Goal: Check status

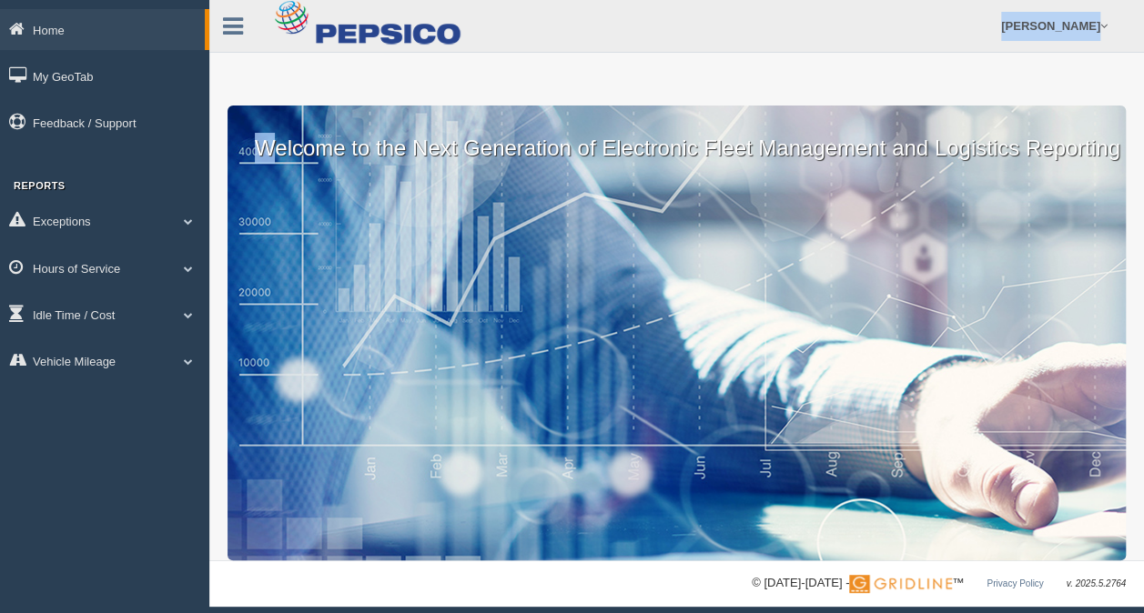
drag, startPoint x: 0, startPoint y: 0, endPoint x: 383, endPoint y: 36, distance: 384.8
click at [383, 36] on div "Home My GeoTab Feedback / Support Reports Exceptions Critical Engine Events Cri…" at bounding box center [572, 303] width 1144 height 607
click at [101, 235] on link "Exceptions" at bounding box center [104, 220] width 209 height 41
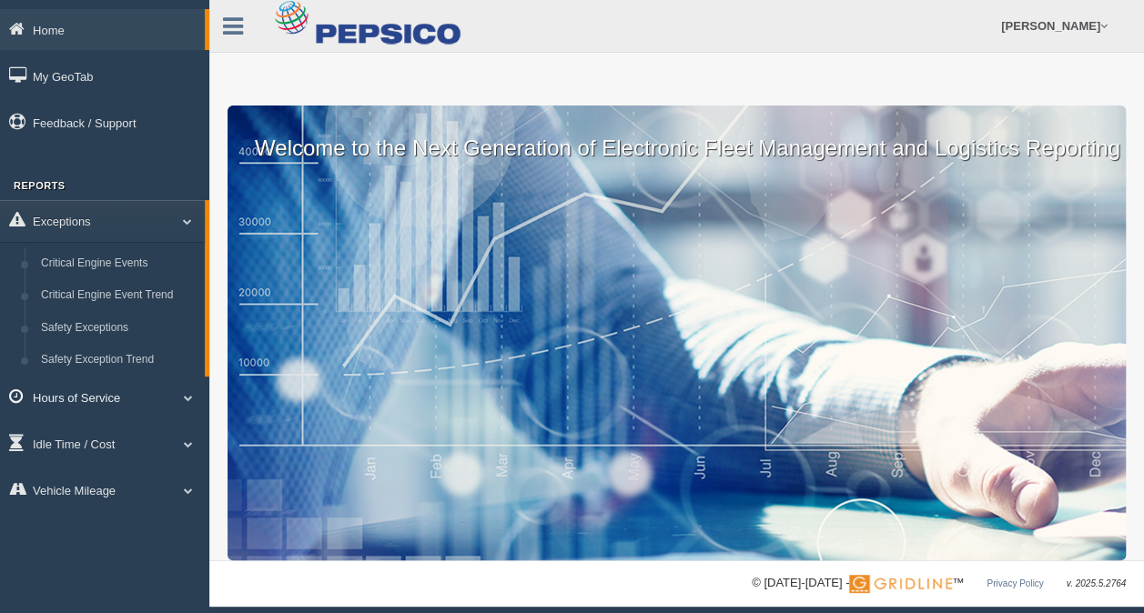
click at [127, 402] on link "Hours of Service" at bounding box center [104, 397] width 209 height 41
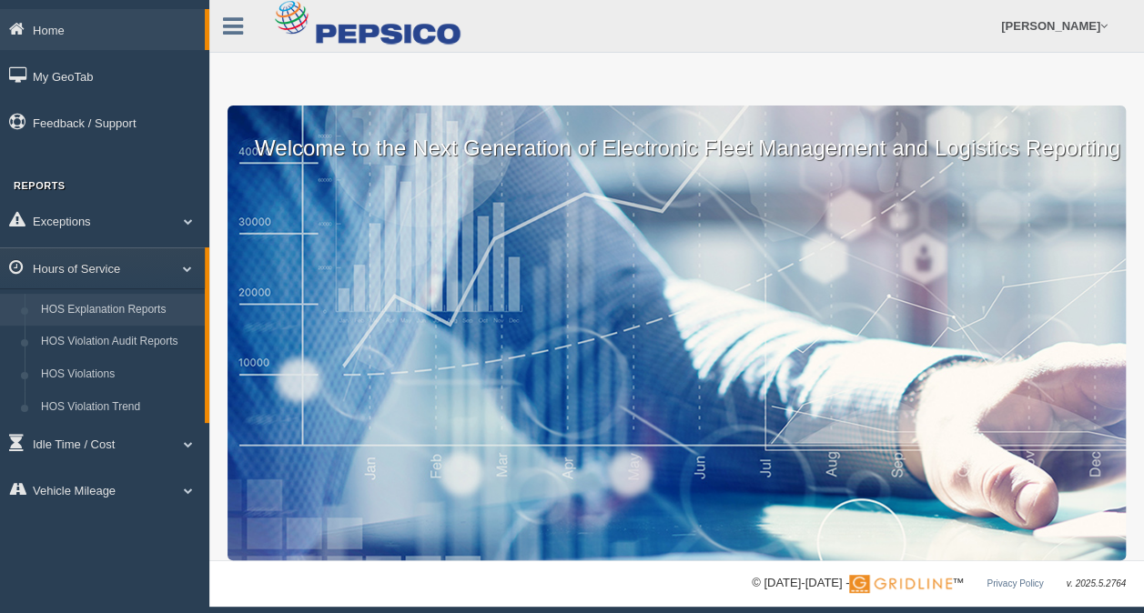
click at [130, 303] on link "HOS Explanation Reports" at bounding box center [119, 310] width 172 height 33
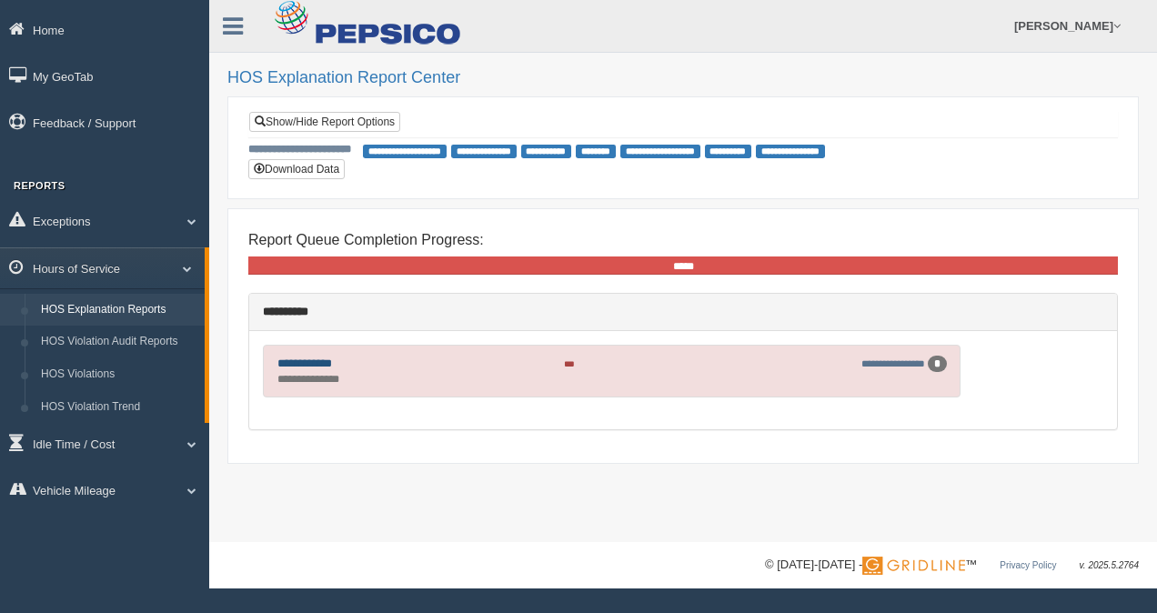
click at [328, 359] on link "**********" at bounding box center [305, 364] width 55 height 12
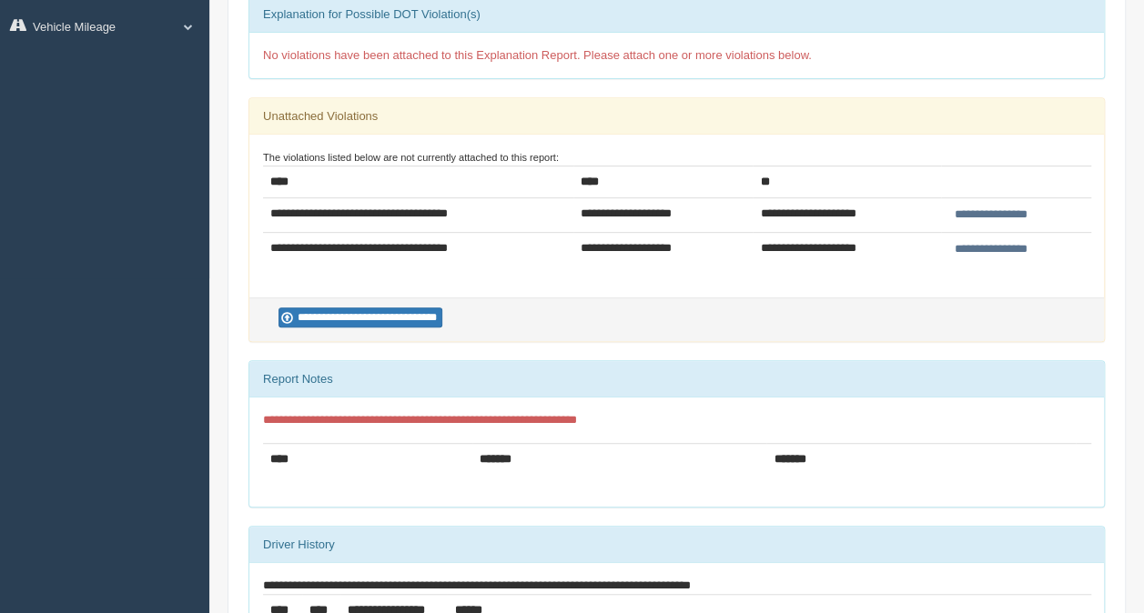
scroll to position [348, 0]
